Goal: Transaction & Acquisition: Book appointment/travel/reservation

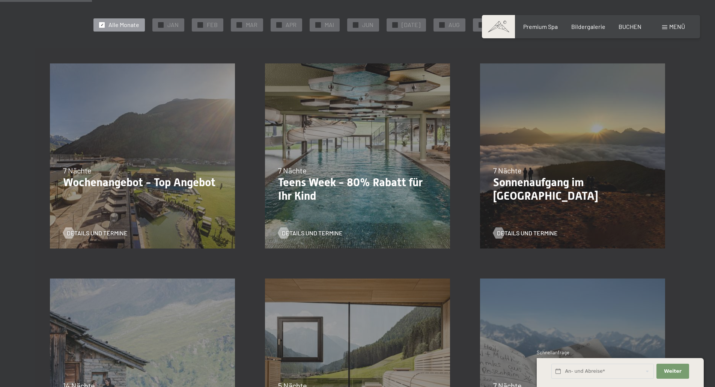
scroll to position [188, 0]
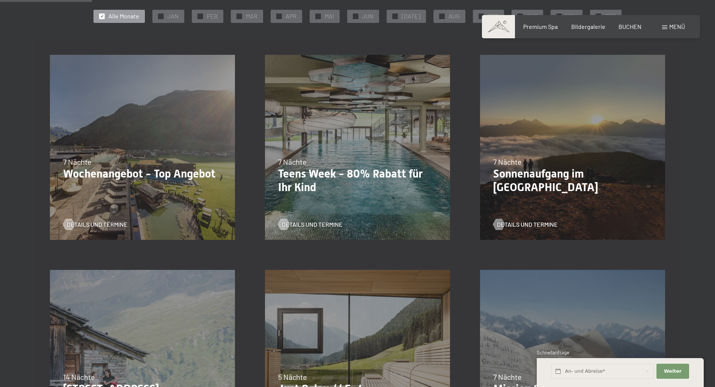
click at [154, 176] on p "Wochenangebot - Top Angebot" at bounding box center [142, 174] width 159 height 14
click at [106, 224] on span "Details und Termine" at bounding box center [104, 224] width 61 height 8
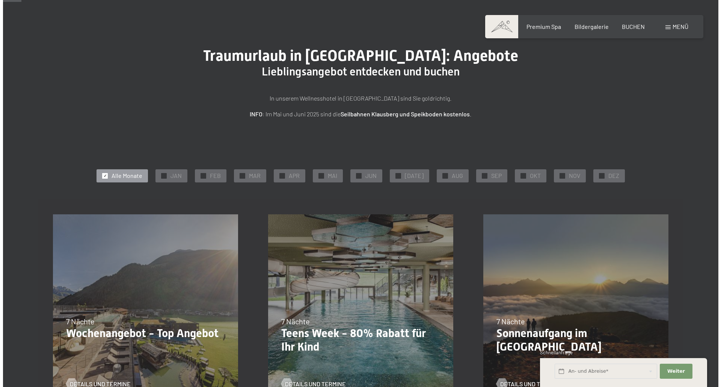
scroll to position [0, 0]
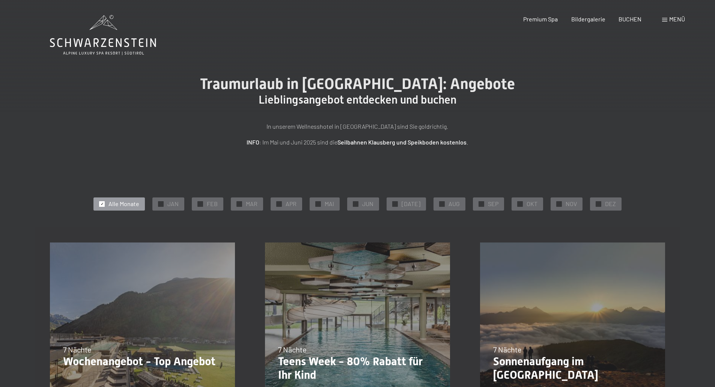
click at [665, 19] on span at bounding box center [664, 20] width 5 height 4
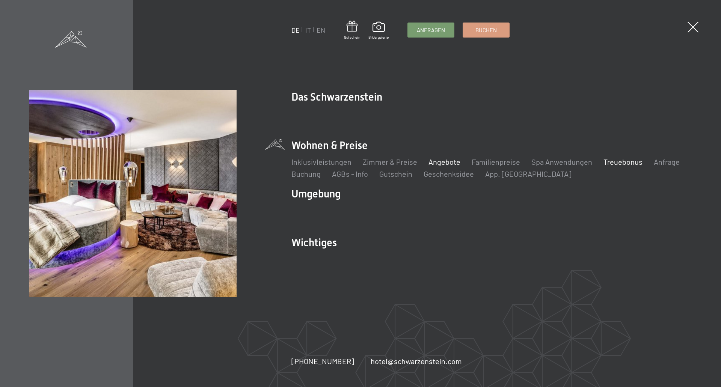
click at [625, 161] on link "Treuebonus" at bounding box center [622, 161] width 39 height 9
click at [495, 163] on link "Familienpreise" at bounding box center [495, 161] width 48 height 9
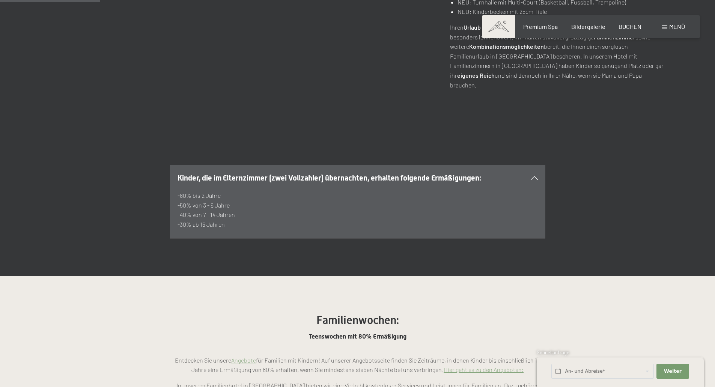
scroll to position [450, 0]
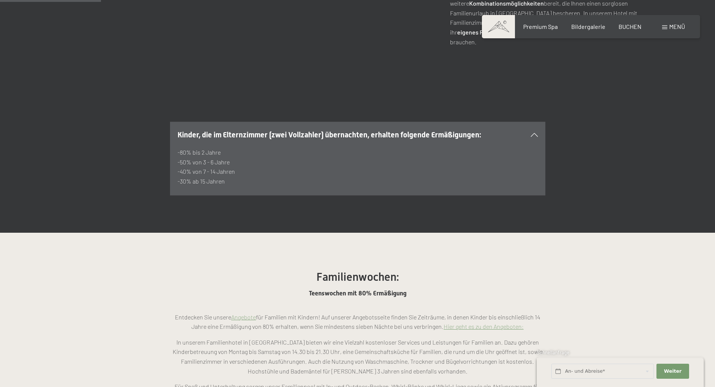
click at [213, 151] on p "-80% bis 2 Jahre -50% von 3 - 6 Jahre -40% von 7 - 14 Jahren -30% ab 15 Jahren" at bounding box center [358, 167] width 360 height 38
drag, startPoint x: 223, startPoint y: 155, endPoint x: 181, endPoint y: 103, distance: 67.2
click at [181, 122] on section "Kinder, die im Elternzimmer (zwei Vollzahler) übernachten, erhalten folgende Er…" at bounding box center [357, 159] width 375 height 74
click at [227, 155] on p "-80% bis 2 Jahre -50% von 3 - 6 Jahre -40% von 7 - 14 Jahren -30% ab 15 Jahren" at bounding box center [358, 167] width 360 height 38
drag, startPoint x: 227, startPoint y: 154, endPoint x: 178, endPoint y: 110, distance: 66.5
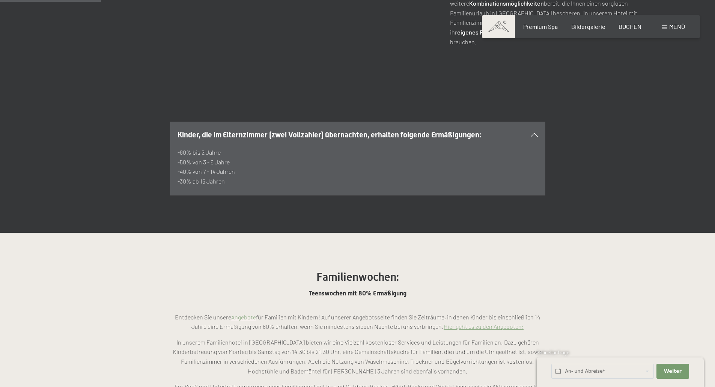
click at [178, 122] on section "Kinder, die im Elternzimmer (zwei Vollzahler) übernachten, erhalten folgende Er…" at bounding box center [357, 159] width 375 height 74
copy section "Kinder, die im Elternzimmer (zwei Vollzahler) übernachten, erhalten folgende Er…"
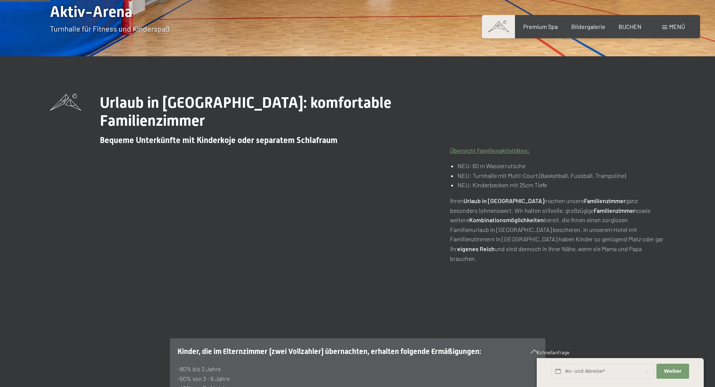
scroll to position [225, 0]
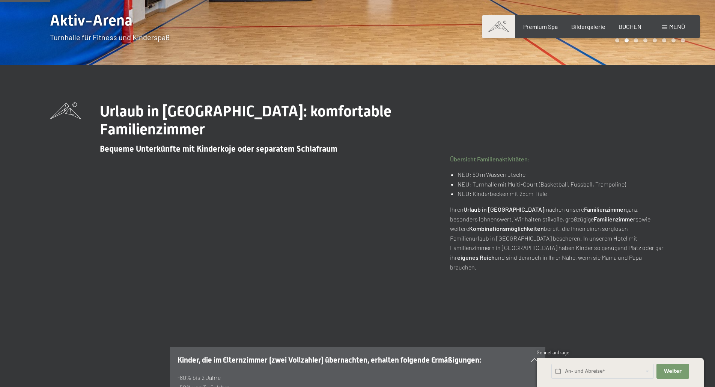
click at [251, 196] on div "Urlaub in Südtirol: komfortable Familienzimmer Bequeme Unterkünfte mit Kinderko…" at bounding box center [358, 186] width 616 height 169
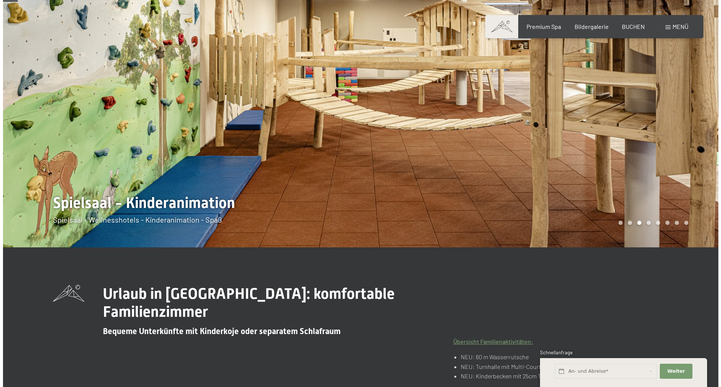
scroll to position [0, 0]
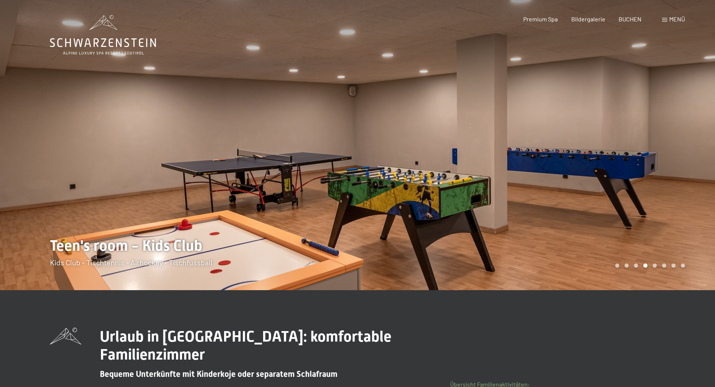
click at [665, 17] on div "Menü" at bounding box center [673, 19] width 23 height 8
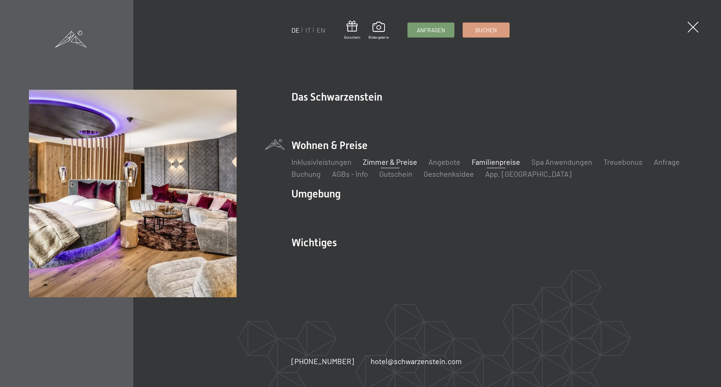
click at [381, 163] on link "Zimmer & Preise" at bounding box center [390, 161] width 54 height 9
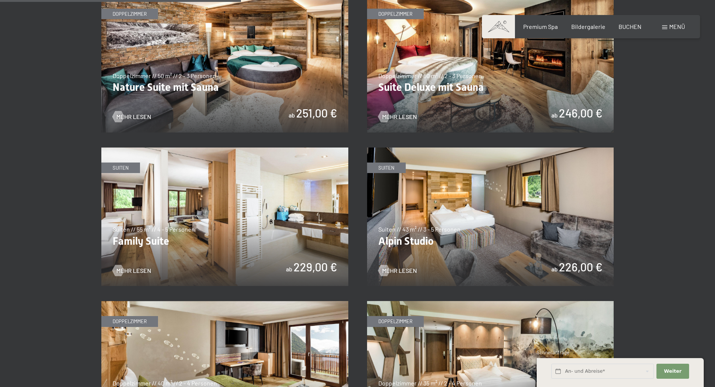
scroll to position [826, 0]
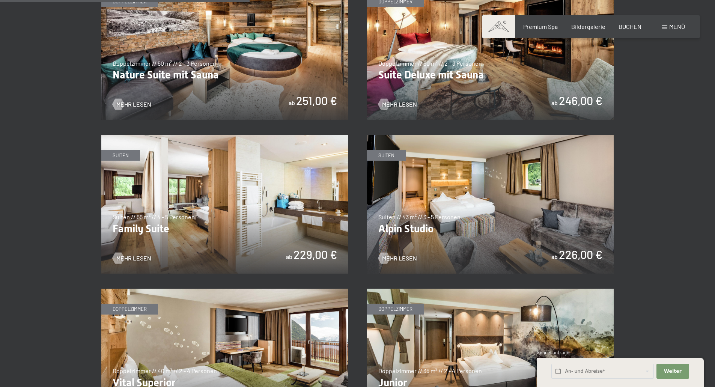
click at [504, 228] on img at bounding box center [490, 204] width 247 height 139
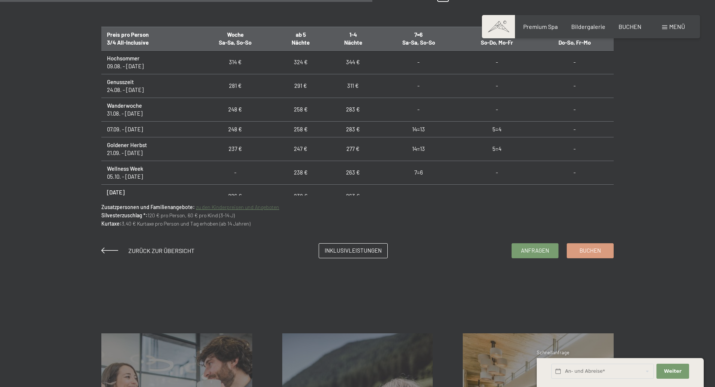
scroll to position [507, 0]
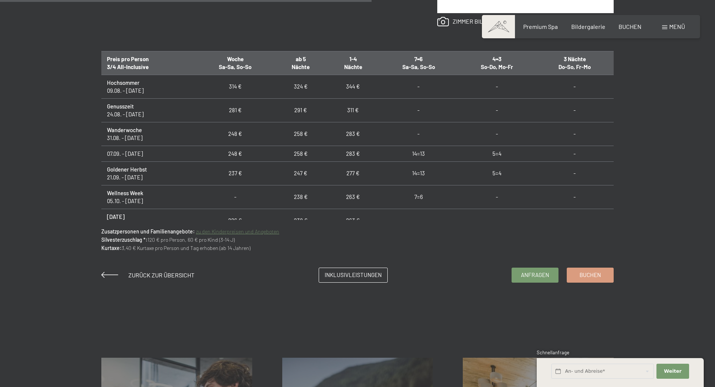
click at [222, 232] on link "zu den Kinderpreisen und Angeboten" at bounding box center [237, 231] width 83 height 6
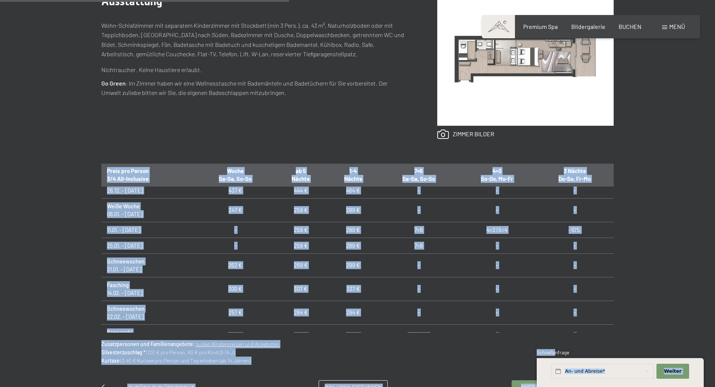
scroll to position [360, 0]
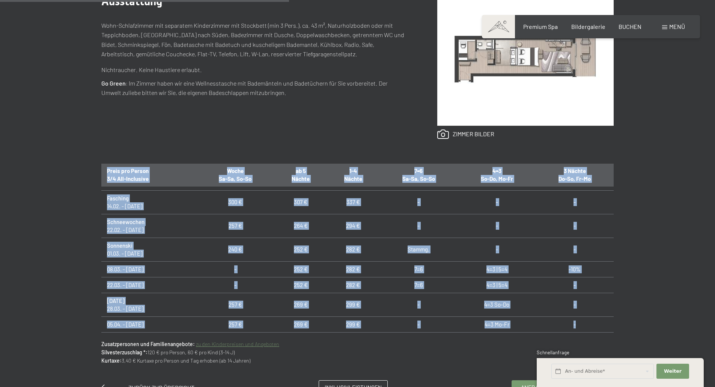
drag, startPoint x: 108, startPoint y: 171, endPoint x: 575, endPoint y: 327, distance: 492.7
click at [575, 327] on table "Preis pro Person 3/4 All-Inclusive Woche Sa-Sa, So-So ab 5 Nächte 1-4 Nächte 7=…" at bounding box center [357, 68] width 512 height 528
copy table "Preis pro Person 3/4 All-Inclusive Woche Sa-Sa, So-So ab 5 Nächte 1-4 Nächte 7=…"
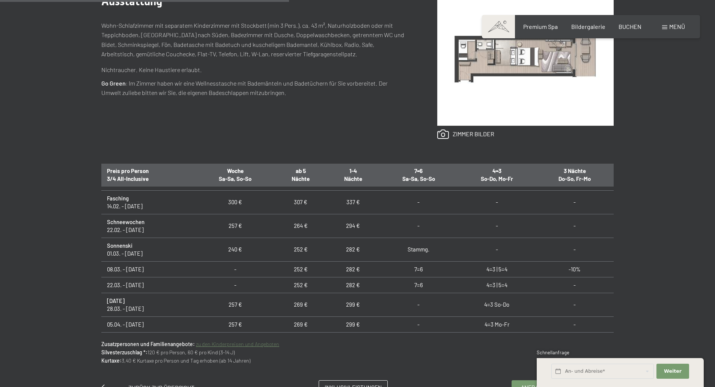
click at [43, 284] on div "Anfragen Buchen Suiten // 43 m² // 3 - 5 Personen Alpin Studio ab 226,00 € Auss…" at bounding box center [357, 151] width 715 height 489
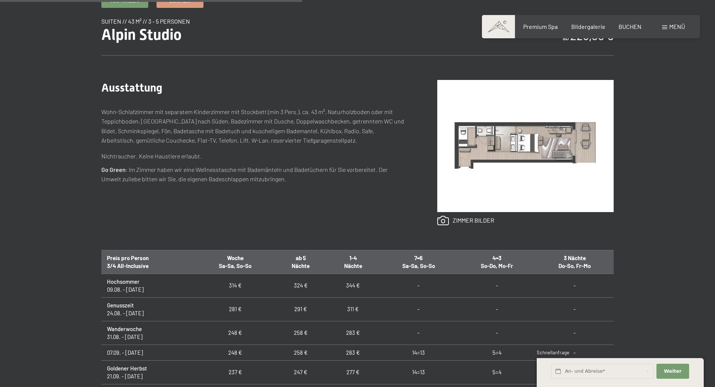
scroll to position [413, 0]
